Goal: Task Accomplishment & Management: Manage account settings

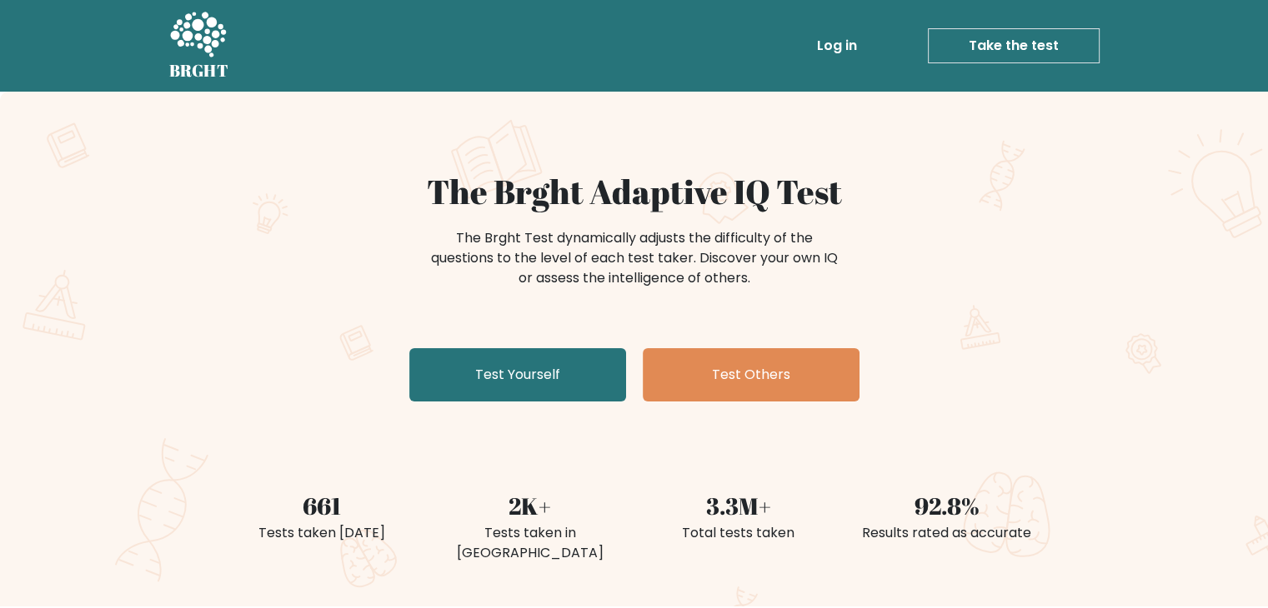
click at [823, 56] on link "Log in" at bounding box center [836, 45] width 53 height 33
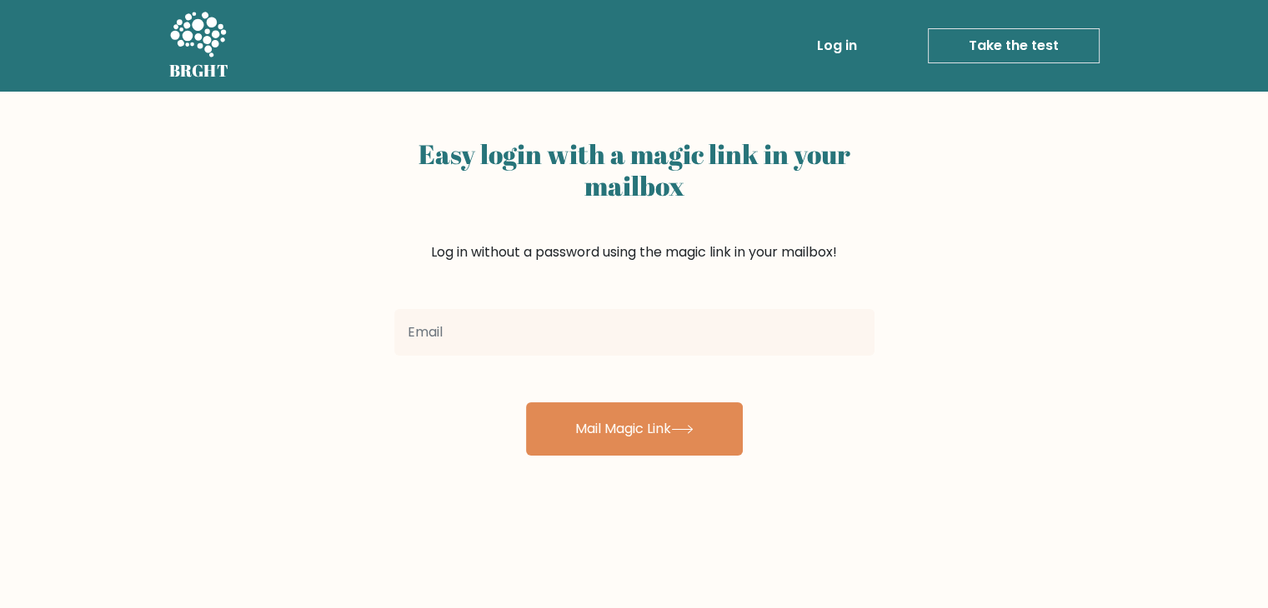
click at [810, 342] on input "email" at bounding box center [634, 332] width 480 height 47
type input "[EMAIL_ADDRESS][DOMAIN_NAME]"
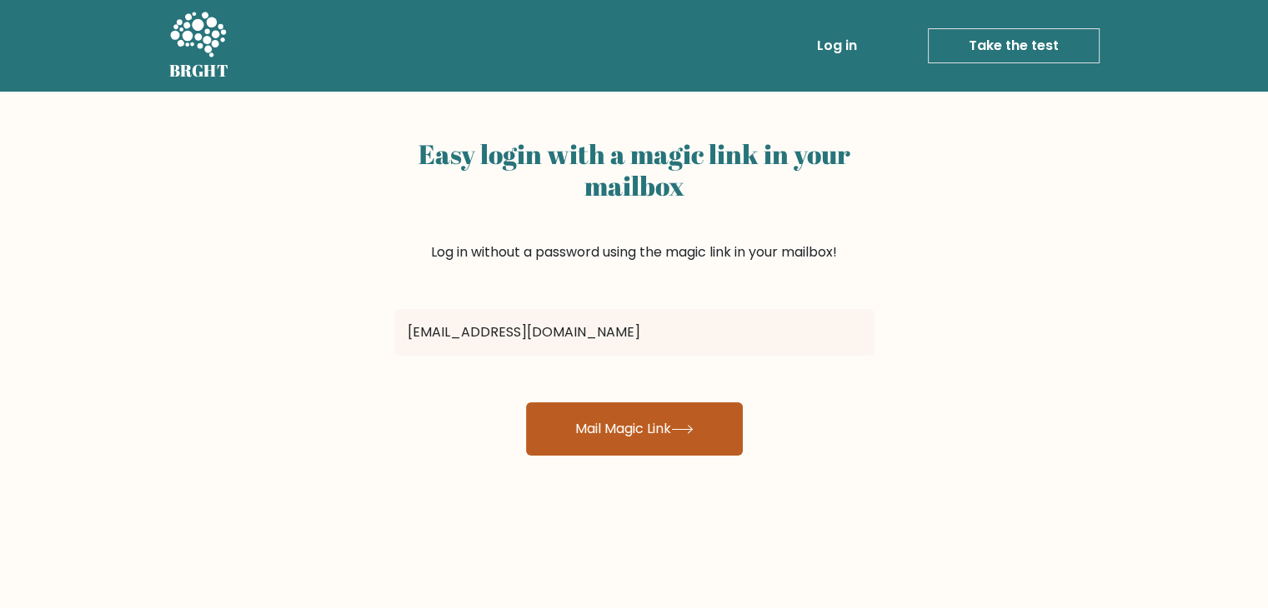
click at [656, 431] on button "Mail Magic Link" at bounding box center [634, 429] width 217 height 53
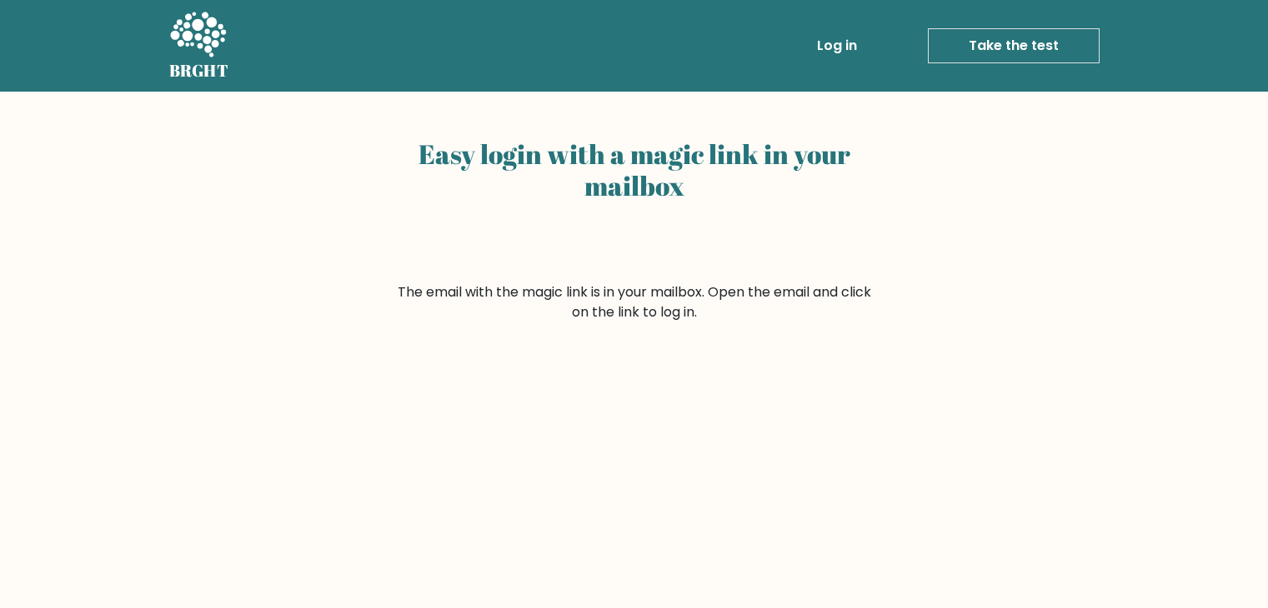
scroll to position [199, 0]
